Goal: Transaction & Acquisition: Obtain resource

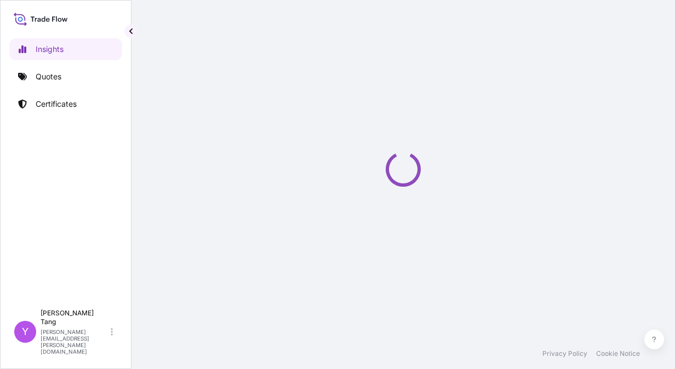
select select "2025"
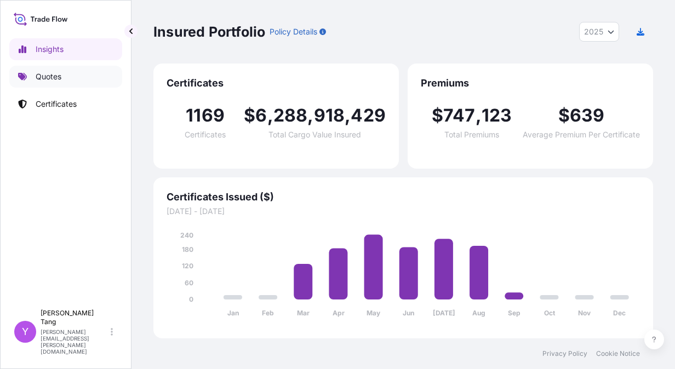
click at [90, 79] on link "Quotes" at bounding box center [65, 77] width 113 height 22
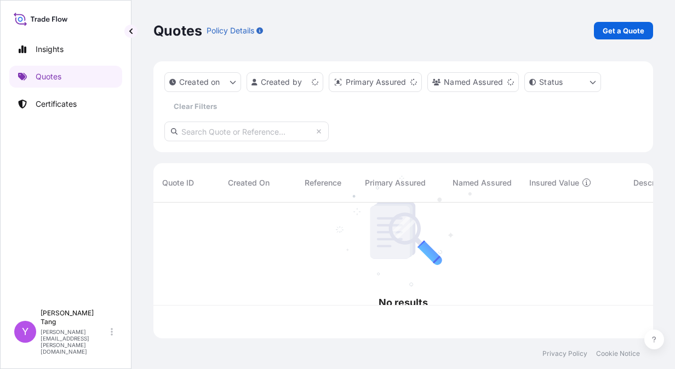
scroll to position [134, 491]
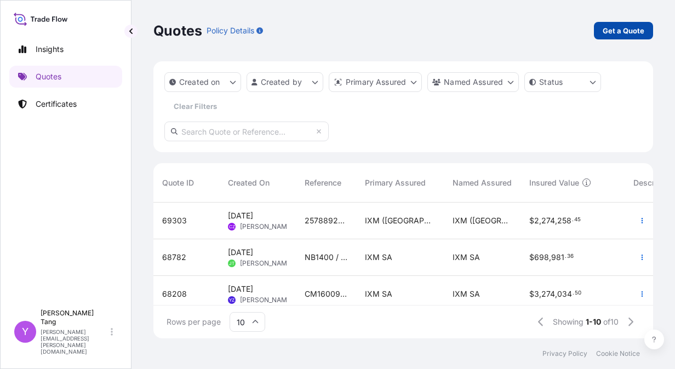
click at [646, 28] on link "Get a Quote" at bounding box center [623, 31] width 59 height 18
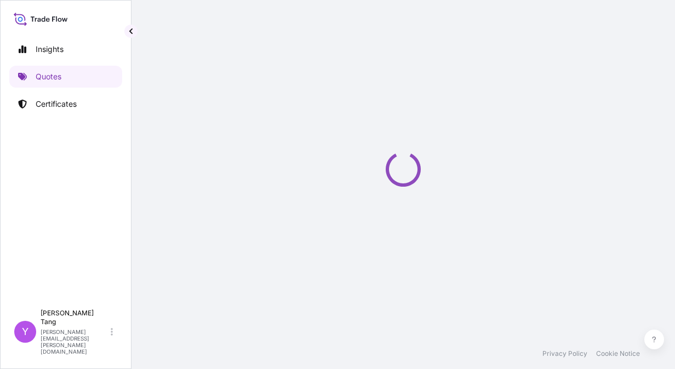
select select "Sea"
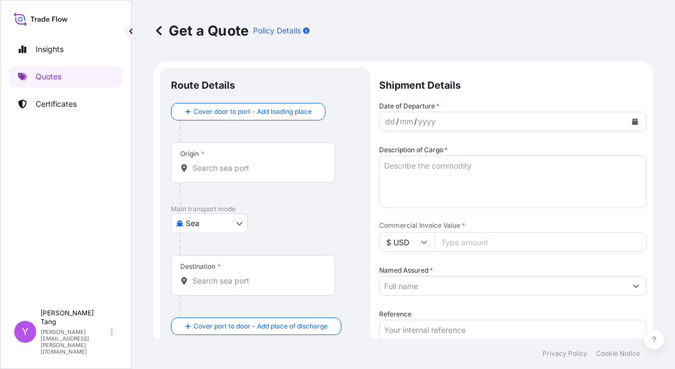
scroll to position [18, 0]
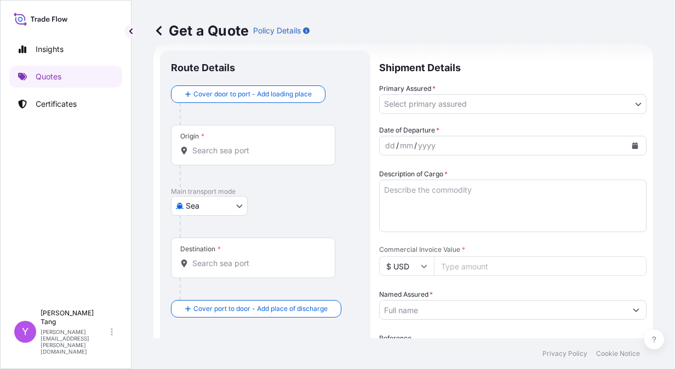
click at [255, 157] on div "Origin *" at bounding box center [253, 145] width 164 height 41
click at [255, 156] on input "Origin *" at bounding box center [256, 150] width 129 height 11
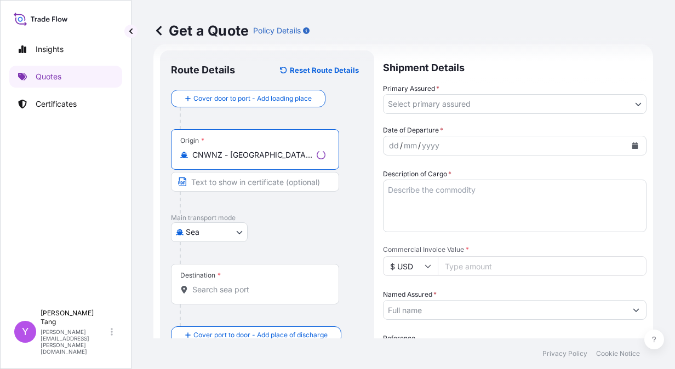
type input "CNWNZ - [GEOGRAPHIC_DATA], [GEOGRAPHIC_DATA]"
click at [238, 285] on input "Destination *" at bounding box center [258, 289] width 133 height 11
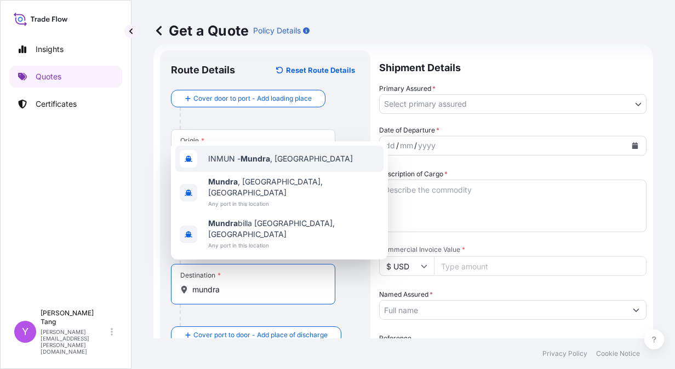
click at [274, 164] on span "INMUN - [GEOGRAPHIC_DATA] , [GEOGRAPHIC_DATA]" at bounding box center [280, 158] width 145 height 11
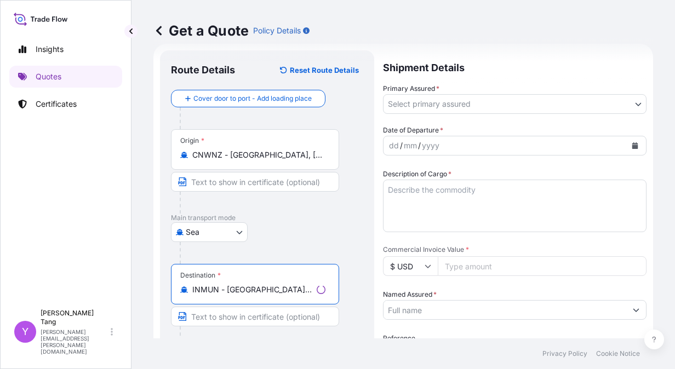
type input "INMUN - [GEOGRAPHIC_DATA], [GEOGRAPHIC_DATA]"
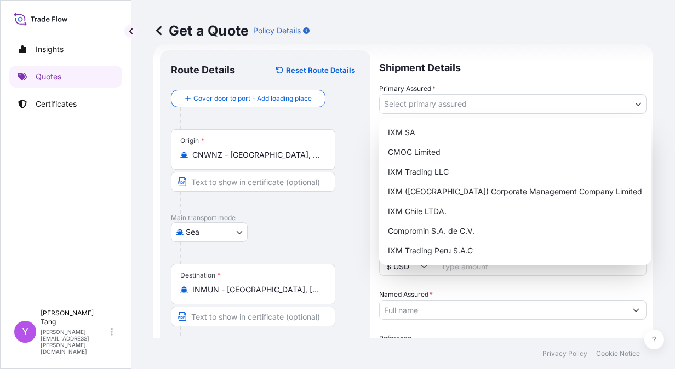
click at [517, 95] on body "0 options available. 3 options available. Insights Quotes Certificates Y [PERSO…" at bounding box center [337, 184] width 675 height 369
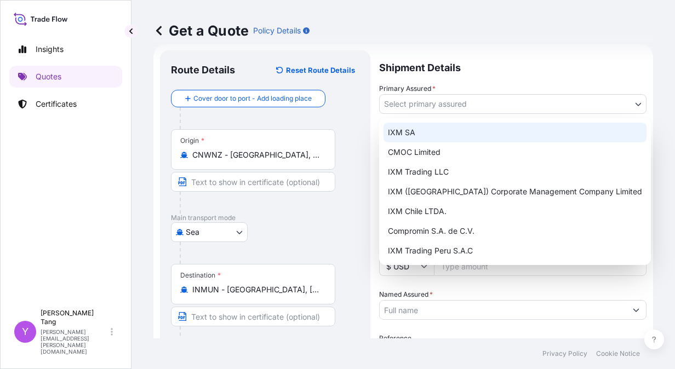
click at [427, 134] on div "IXM SA" at bounding box center [514, 133] width 263 height 20
select select "31846"
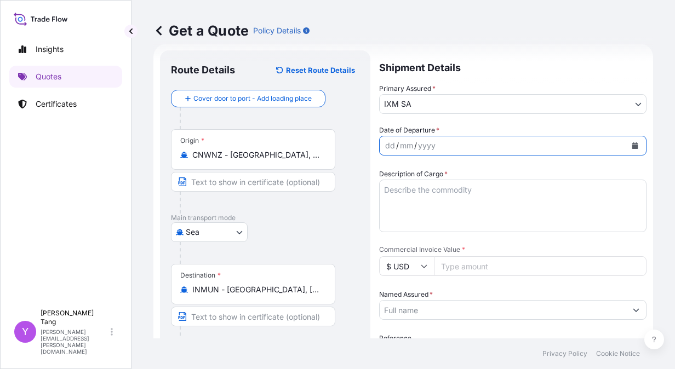
click at [632, 147] on icon "Calendar" at bounding box center [635, 145] width 7 height 7
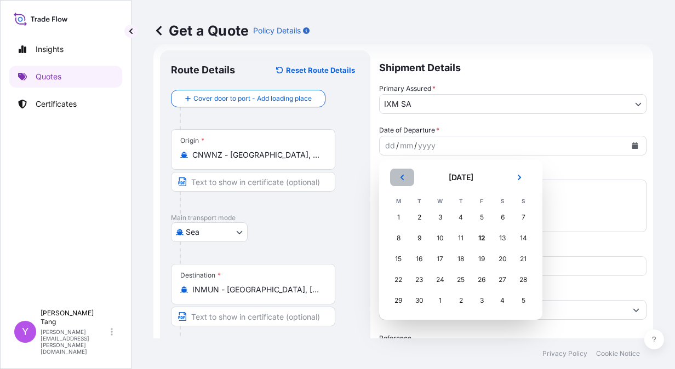
click at [403, 178] on icon "Previous" at bounding box center [402, 177] width 7 height 7
click at [481, 278] on div "22" at bounding box center [482, 280] width 20 height 20
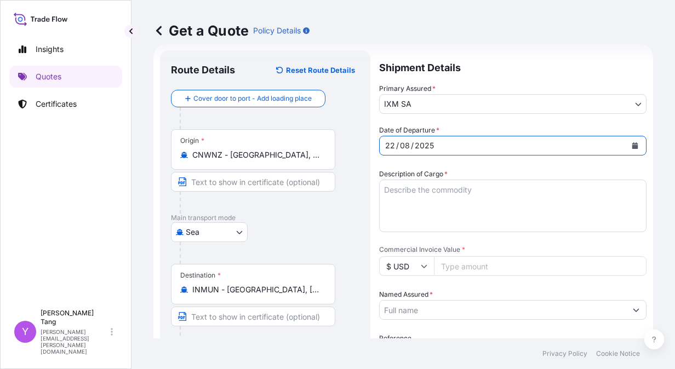
scroll to position [72, 0]
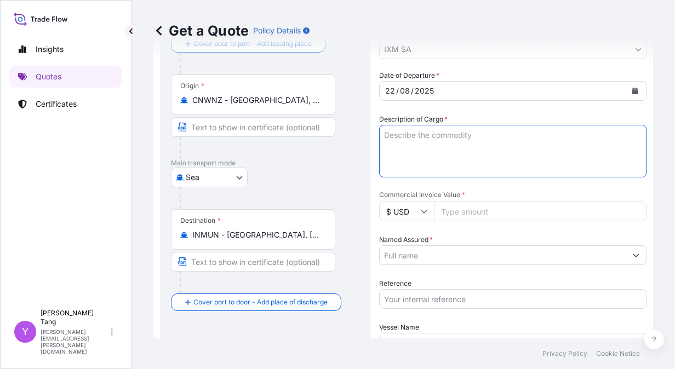
click at [428, 153] on textarea "Description of Cargo *" at bounding box center [512, 151] width 267 height 53
type textarea "NICKEL CATHODES"
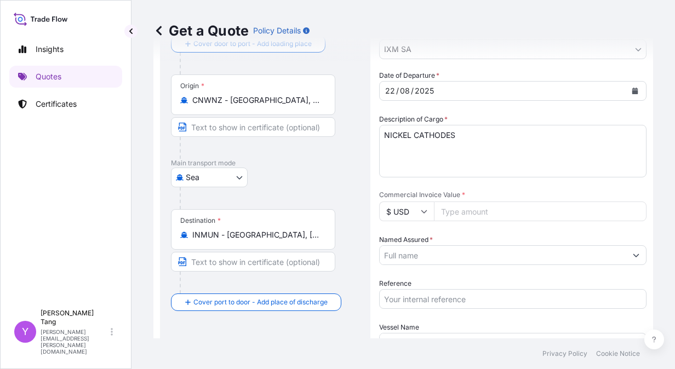
click at [466, 219] on input "Commercial Invoice Value *" at bounding box center [540, 212] width 213 height 20
click at [482, 211] on input "Commercial Invoice Value *" at bounding box center [540, 212] width 213 height 20
paste input "1107936.46"
type input "1107936.46"
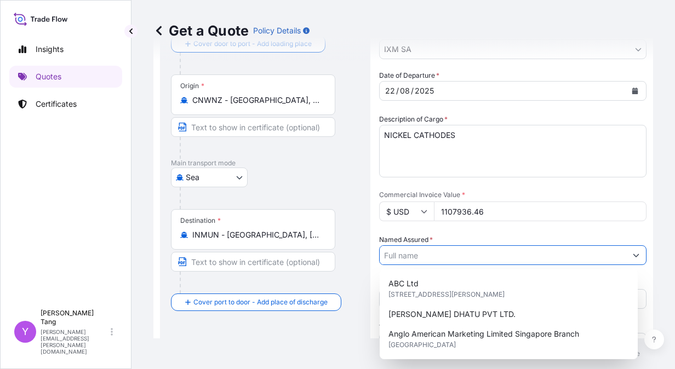
click at [486, 257] on input "Named Assured *" at bounding box center [503, 255] width 247 height 20
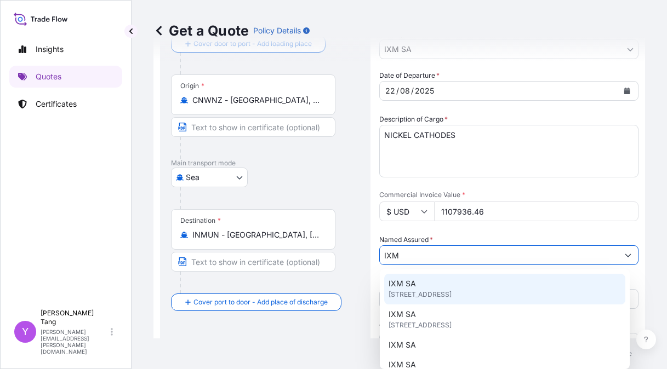
click at [416, 276] on div "IXM SA [STREET_ADDRESS]" at bounding box center [504, 289] width 241 height 31
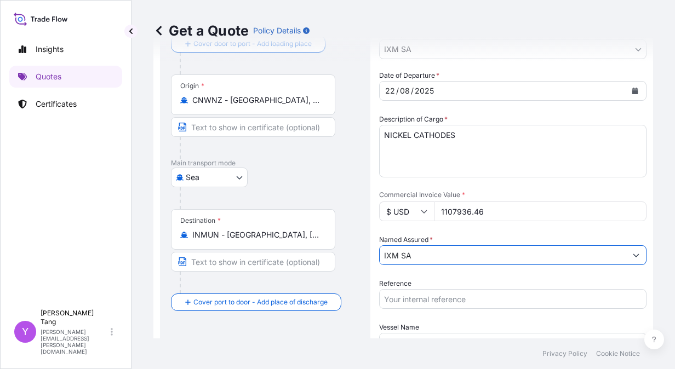
type input "IXM SA"
click at [652, 192] on div "Get a Quote Policy Details Route Details Reset Route Details Cover door to port…" at bounding box center [402, 169] width 543 height 339
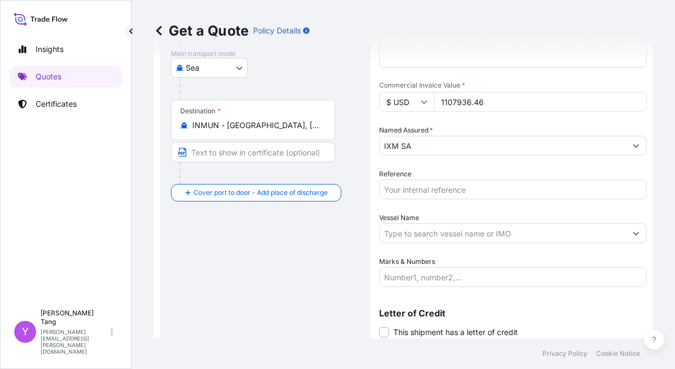
scroll to position [219, 0]
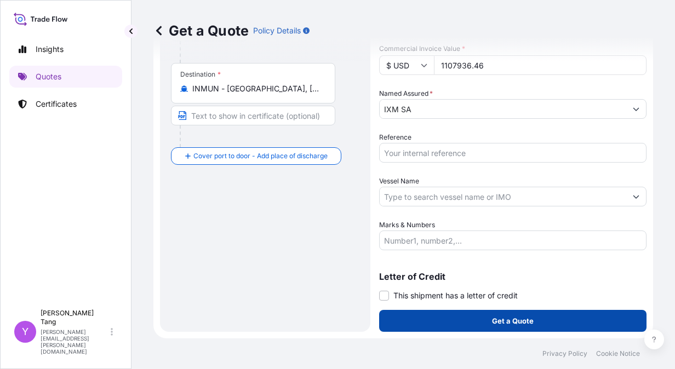
click at [454, 318] on button "Get a Quote" at bounding box center [512, 321] width 267 height 22
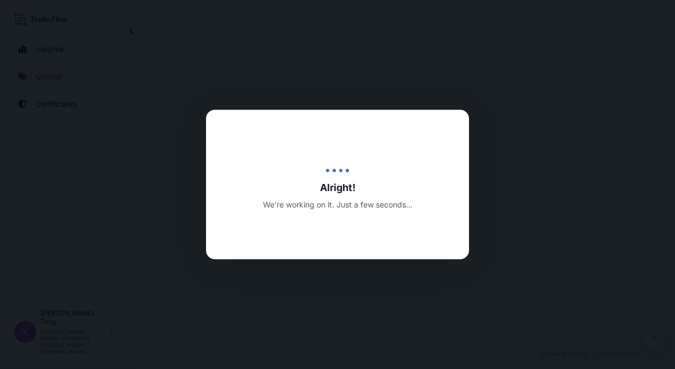
scroll to position [513, 0]
select select "Sea"
select select "31846"
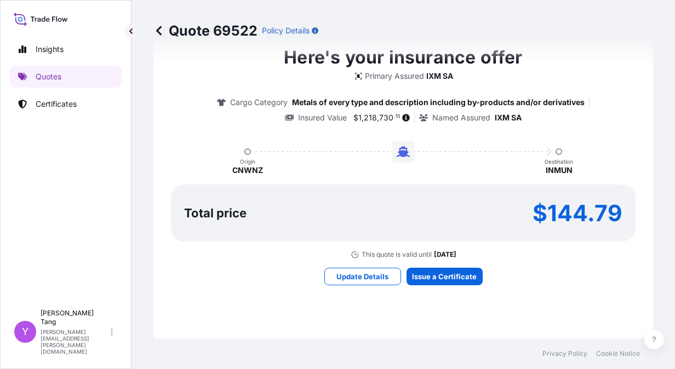
scroll to position [997, 0]
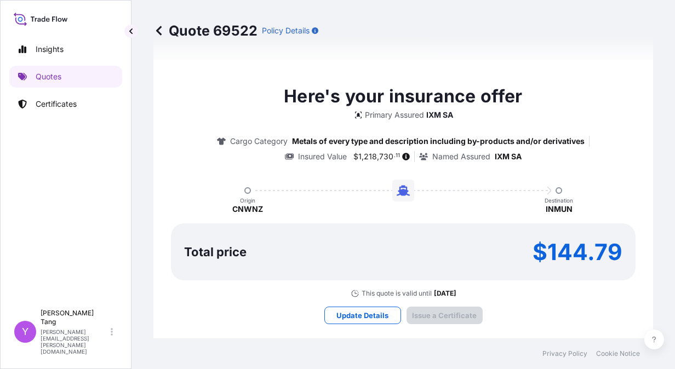
type input "[DATE]"
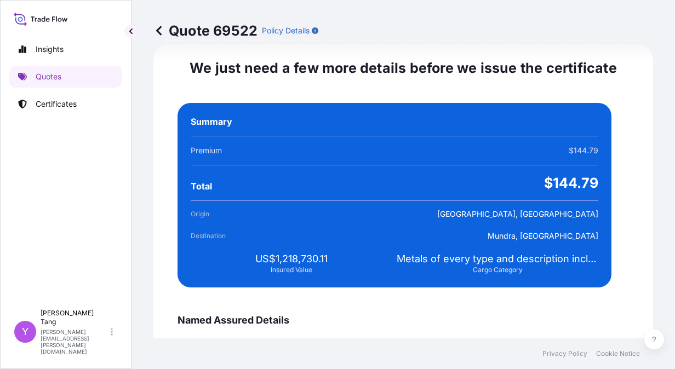
scroll to position [1993, 0]
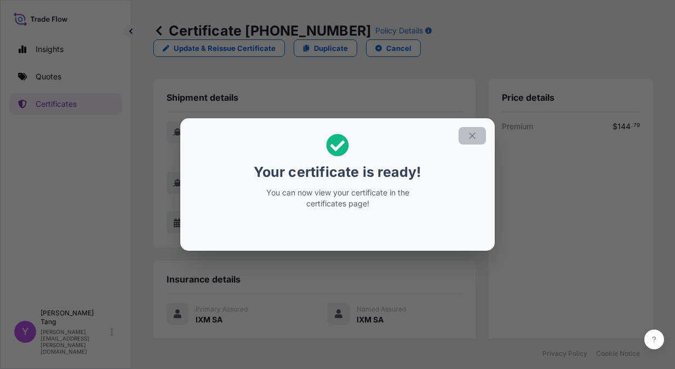
click at [478, 130] on button "button" at bounding box center [472, 136] width 27 height 18
click at [476, 133] on icon "button" at bounding box center [472, 136] width 10 height 10
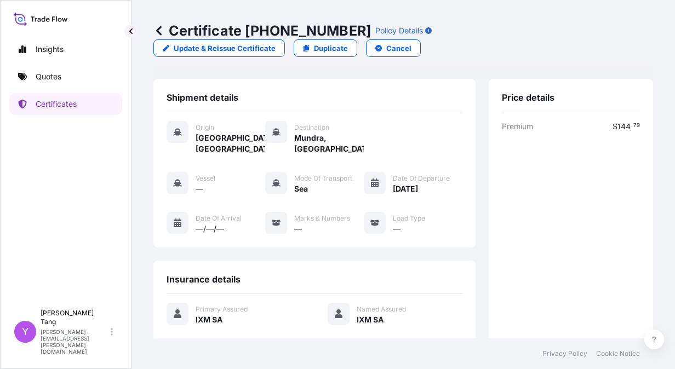
scroll to position [185, 0]
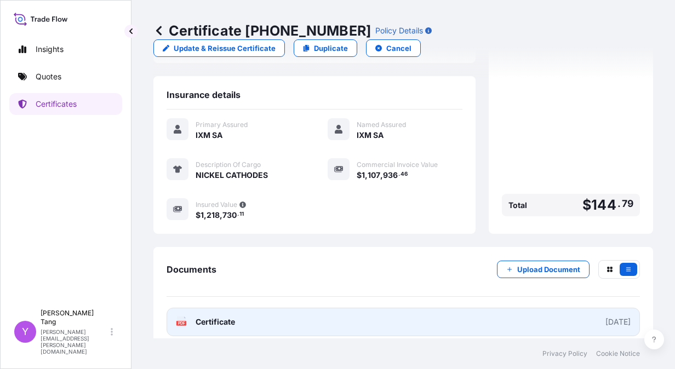
click at [506, 308] on link "PDF Certificate [DATE]" at bounding box center [403, 322] width 473 height 28
